Goal: Contribute content: Add original content to the website for others to see

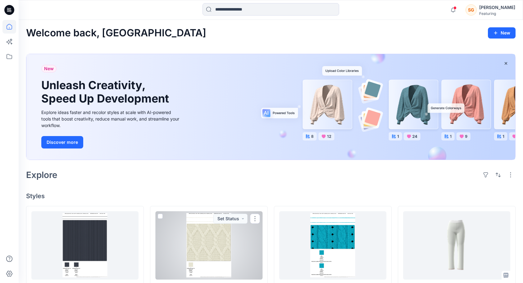
scroll to position [124, 0]
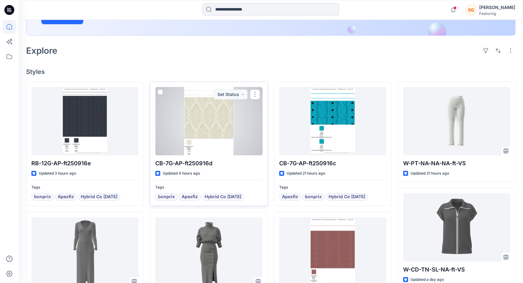
click at [224, 131] on div at bounding box center [208, 121] width 107 height 68
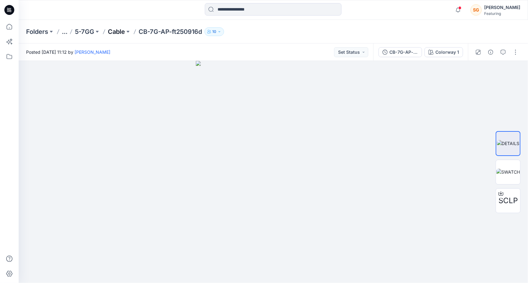
click at [122, 34] on p "Cable" at bounding box center [116, 31] width 17 height 9
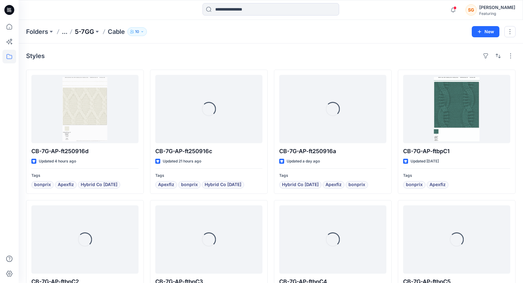
click at [93, 32] on p "5-7GG" at bounding box center [84, 31] width 19 height 9
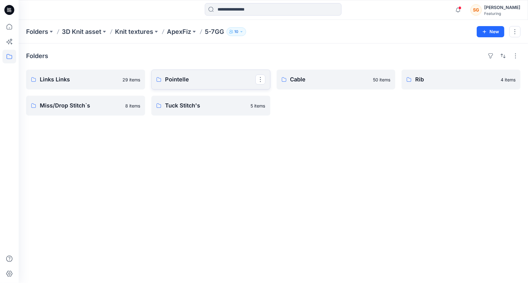
click at [184, 80] on p "Pointelle" at bounding box center [210, 79] width 90 height 9
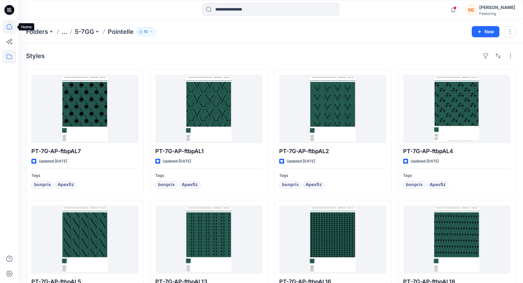
click at [10, 28] on icon at bounding box center [9, 27] width 14 height 14
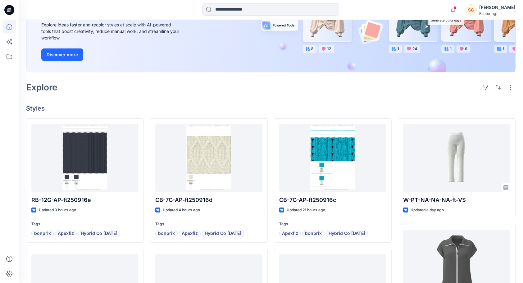
scroll to position [93, 0]
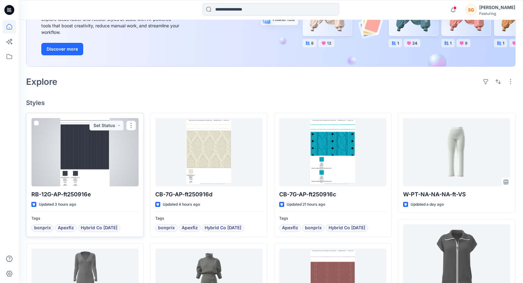
click at [67, 152] on div at bounding box center [84, 152] width 107 height 68
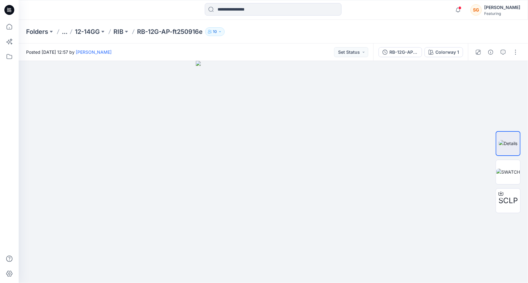
click at [67, 32] on button "..." at bounding box center [65, 31] width 6 height 9
click at [95, 32] on p "12-14GG" at bounding box center [87, 31] width 25 height 9
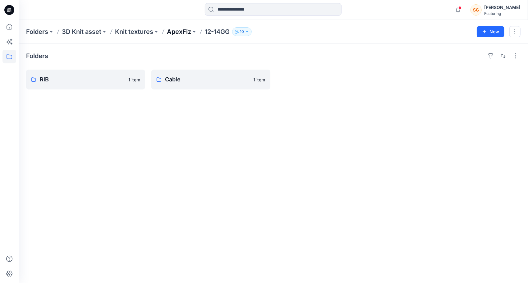
click at [177, 30] on p "ApexFiz" at bounding box center [179, 31] width 24 height 9
click at [41, 78] on p "5-7GG" at bounding box center [85, 79] width 90 height 9
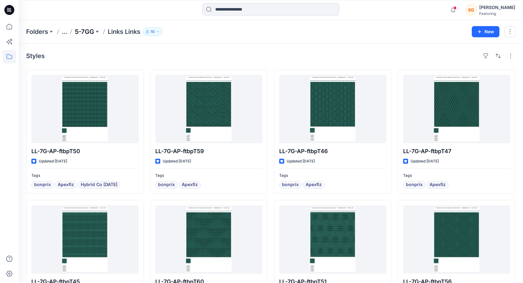
click at [93, 33] on p "5-7GG" at bounding box center [84, 31] width 19 height 9
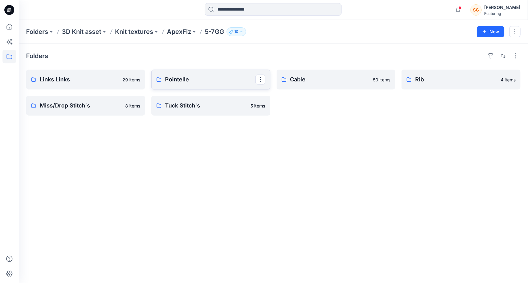
click at [214, 77] on p "Pointelle" at bounding box center [210, 79] width 90 height 9
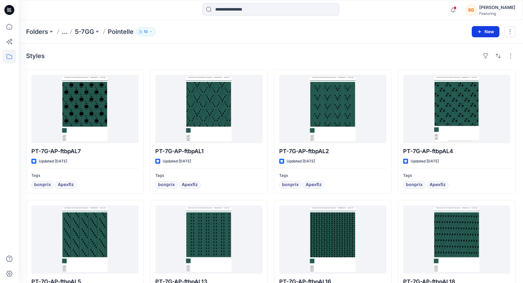
click at [484, 31] on button "New" at bounding box center [486, 31] width 28 height 11
click at [469, 47] on p "New Style" at bounding box center [467, 46] width 21 height 7
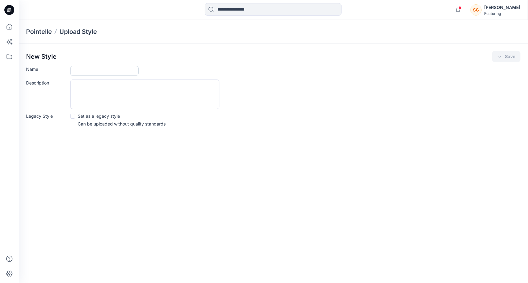
click at [84, 71] on input "Name" at bounding box center [104, 71] width 68 height 10
paste input "**********"
type input "**********"
click at [511, 59] on button "Save" at bounding box center [506, 56] width 28 height 11
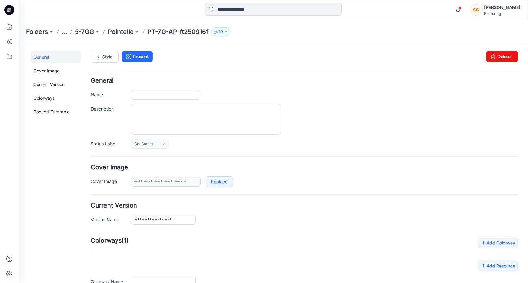
type input "**********"
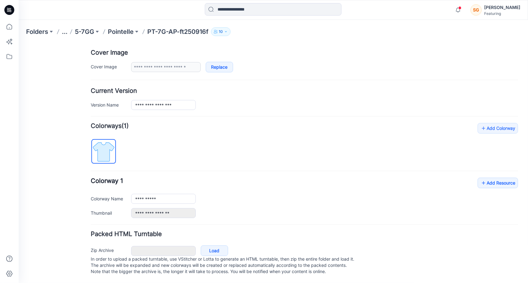
scroll to position [119, 0]
click at [505, 178] on link "Add Resource" at bounding box center [497, 182] width 40 height 11
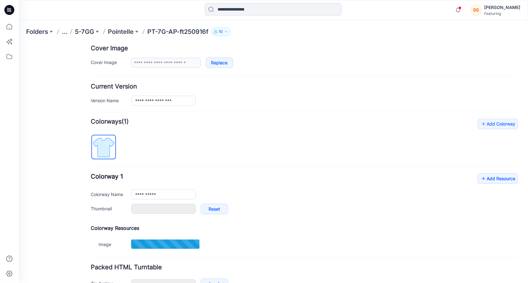
type input "*******"
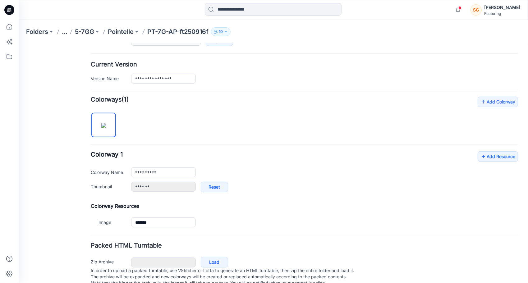
scroll to position [157, 0]
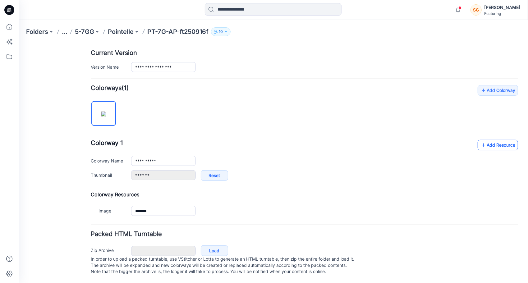
click at [481, 140] on link "Add Resource" at bounding box center [497, 145] width 40 height 11
click at [244, 40] on div "Folders ... 5-7GG Pointelle PT-7G-AP-ft250916f 10" at bounding box center [273, 32] width 509 height 24
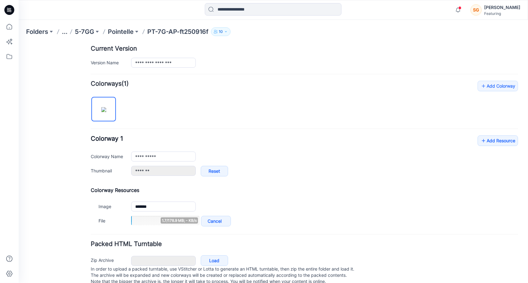
click at [513, 138] on div "**********" at bounding box center [269, 89] width 502 height 406
click at [512, 138] on link "Add Resource" at bounding box center [497, 140] width 40 height 11
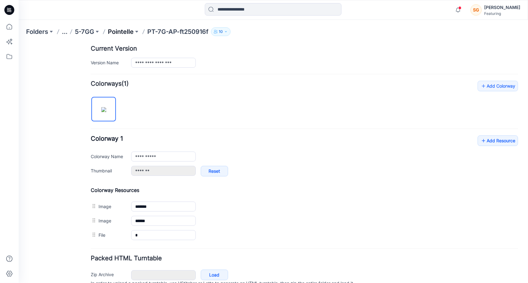
click at [122, 31] on p "Pointelle" at bounding box center [121, 31] width 26 height 9
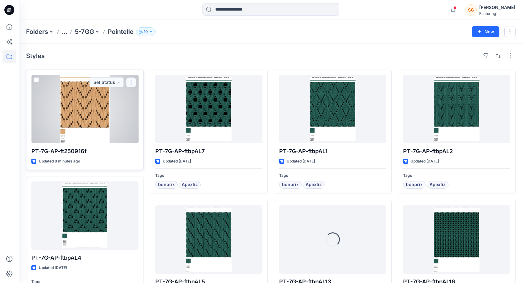
click at [133, 84] on button "button" at bounding box center [131, 82] width 10 height 10
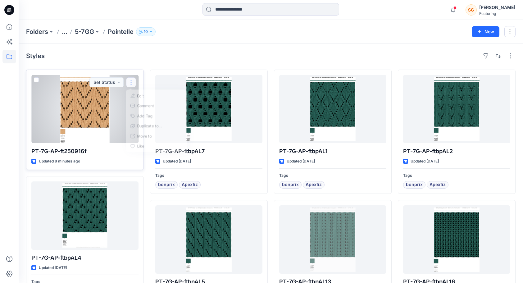
click at [133, 84] on button "button" at bounding box center [131, 82] width 10 height 10
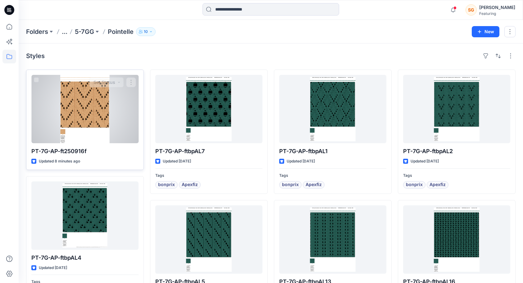
click at [133, 84] on div "PT-7G-AP-ft250916f Updated 8 minutes ago Set Status" at bounding box center [85, 120] width 118 height 100
click at [133, 84] on button "button" at bounding box center [131, 82] width 10 height 10
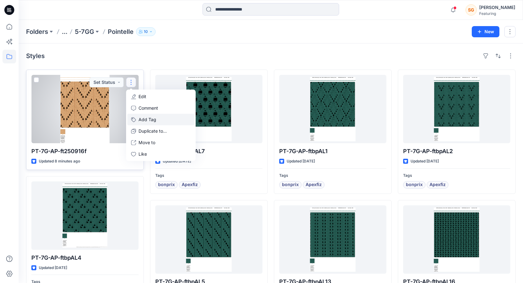
click at [145, 118] on button "Add Tag" at bounding box center [160, 119] width 67 height 11
drag, startPoint x: 145, startPoint y: 118, endPoint x: 136, endPoint y: 119, distance: 8.7
click at [136, 119] on button "Add Tag" at bounding box center [160, 119] width 67 height 11
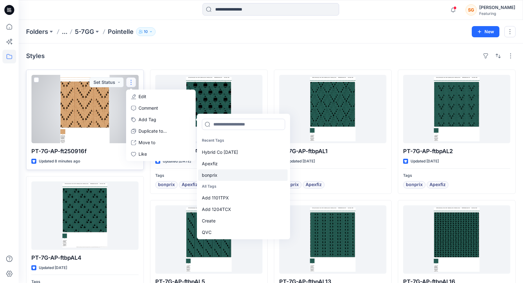
click at [212, 174] on div "bonprix" at bounding box center [243, 174] width 90 height 11
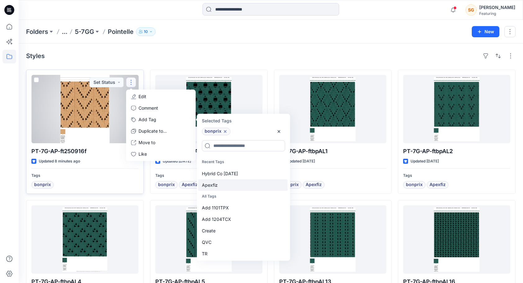
click at [211, 181] on div "Apexfiz" at bounding box center [243, 184] width 90 height 11
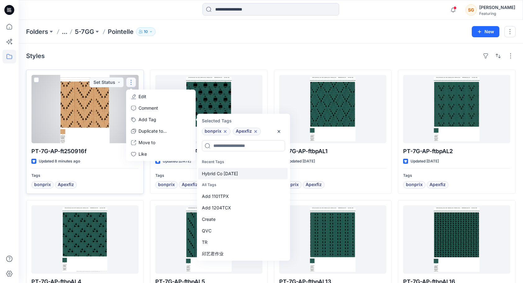
click at [218, 171] on div "Hybrid Co [DATE]" at bounding box center [243, 173] width 90 height 11
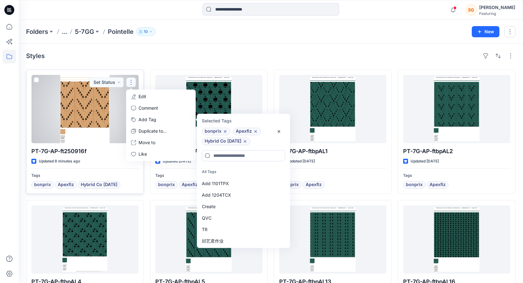
click at [96, 109] on div at bounding box center [84, 109] width 107 height 68
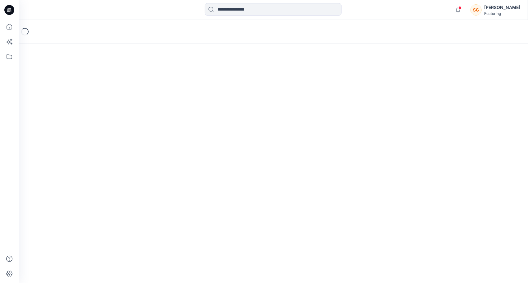
click at [96, 109] on div "Loading..." at bounding box center [273, 151] width 509 height 263
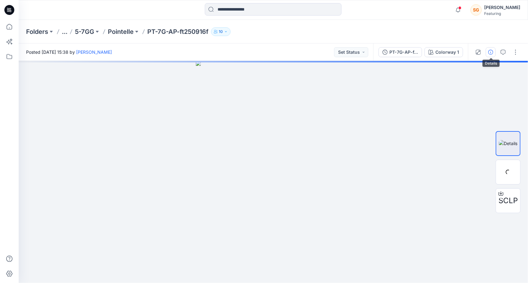
click at [493, 53] on icon "button" at bounding box center [490, 52] width 5 height 5
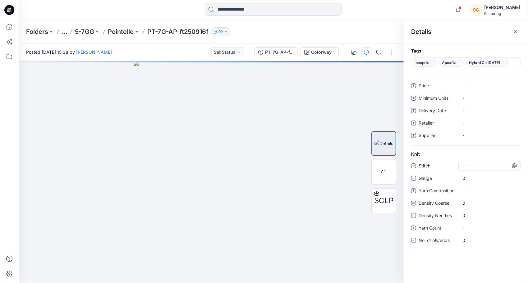
click at [466, 164] on div "-" at bounding box center [466, 166] width 9 height 7
click at [467, 164] on div "-" at bounding box center [466, 166] width 9 height 7
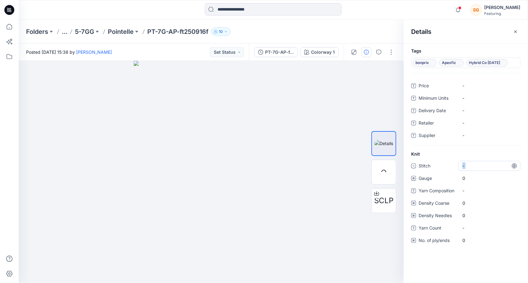
click at [486, 166] on div "-" at bounding box center [489, 166] width 62 height 10
click at [493, 196] on div "Pointelle/Ajour" at bounding box center [490, 198] width 60 height 12
click at [473, 177] on span "0" at bounding box center [489, 178] width 54 height 7
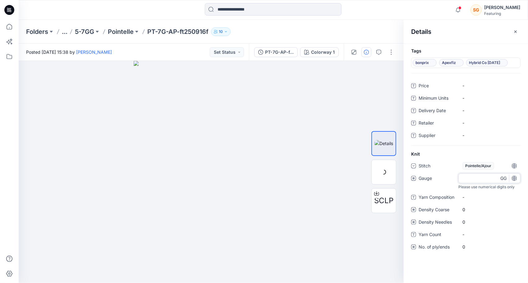
type input "*"
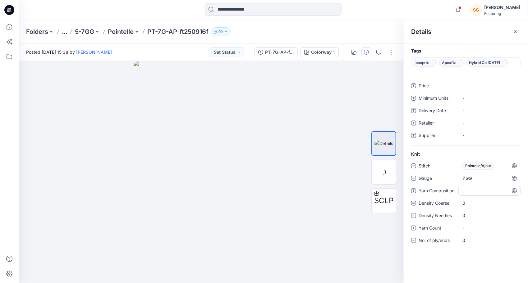
click at [472, 196] on div "Stitch Pointelle/Ajour Gauge 7 GG Yarn Composition - Density Coarse 0 Density N…" at bounding box center [465, 207] width 109 height 92
click at [472, 192] on "-" at bounding box center [489, 190] width 54 height 7
type textarea "*"
type textarea "**********"
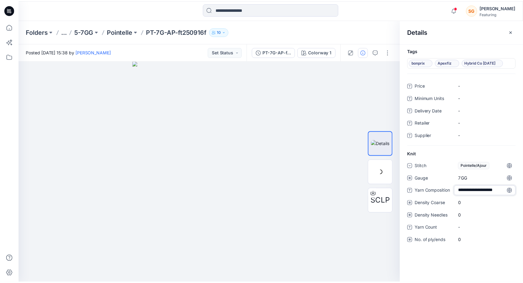
scroll to position [4, 0]
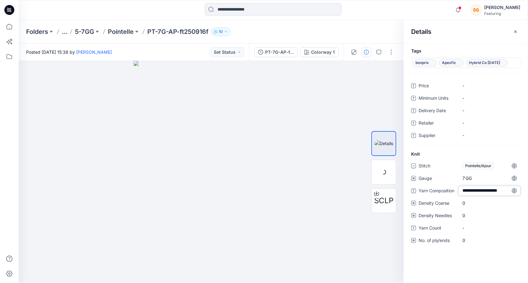
click at [469, 208] on div "**********" at bounding box center [465, 207] width 109 height 92
click at [469, 208] on Coarse "0" at bounding box center [489, 207] width 54 height 7
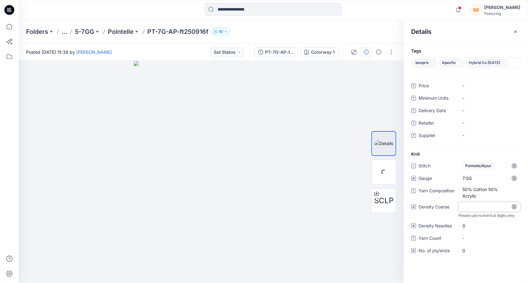
type input "**"
click at [467, 223] on div "0" at bounding box center [489, 226] width 62 height 10
type input "**"
click at [462, 236] on div "Stitch Pointelle/Ajour Gauge 7 GG Yarn Composition 50% Cotton 50% Acrylic Densi…" at bounding box center [465, 209] width 109 height 96
click at [468, 229] on Count "-" at bounding box center [489, 231] width 54 height 7
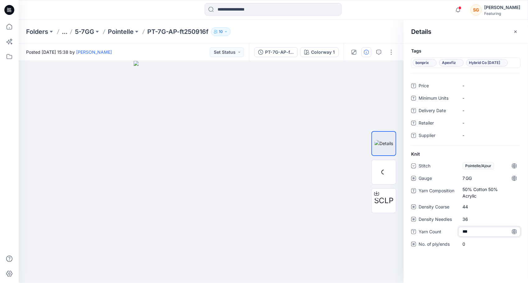
type textarea "****"
click at [472, 245] on ply\/ends "0" at bounding box center [489, 244] width 54 height 7
click at [473, 234] on Count "2/20" at bounding box center [489, 231] width 54 height 7
type textarea "***"
click at [472, 243] on ply\/ends "0" at bounding box center [489, 244] width 54 height 7
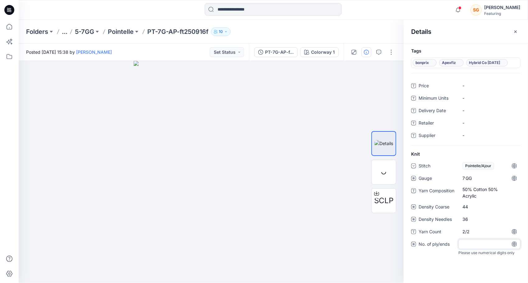
type input "*"
click at [476, 230] on Count "2/2" at bounding box center [489, 231] width 54 height 7
type textarea "****"
click at [469, 241] on ply\/ends "0" at bounding box center [489, 244] width 54 height 7
type input "*"
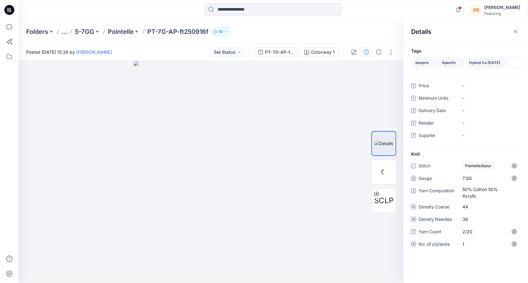
click at [433, 267] on div "Tags bonprix Apexfiz Hybrid Co [DATE] Price - Minimum Units - Delivery Date - R…" at bounding box center [466, 164] width 124 height 240
click at [112, 30] on p "Pointelle" at bounding box center [121, 31] width 26 height 9
